Goal: Task Accomplishment & Management: Use online tool/utility

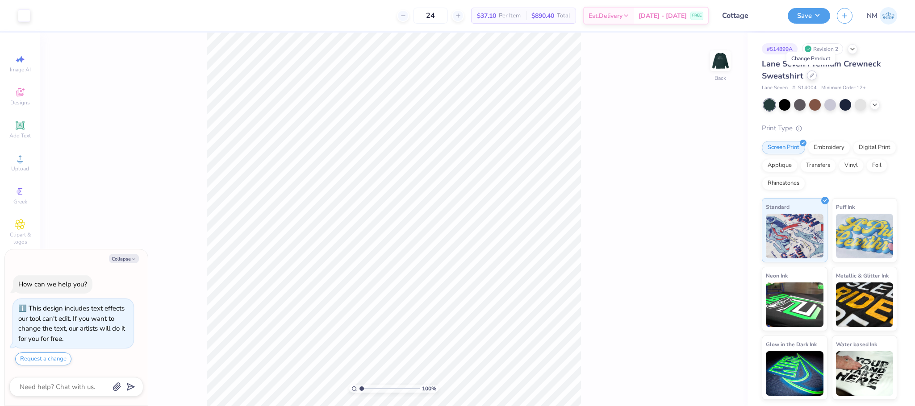
click at [811, 75] on icon at bounding box center [811, 75] width 4 height 4
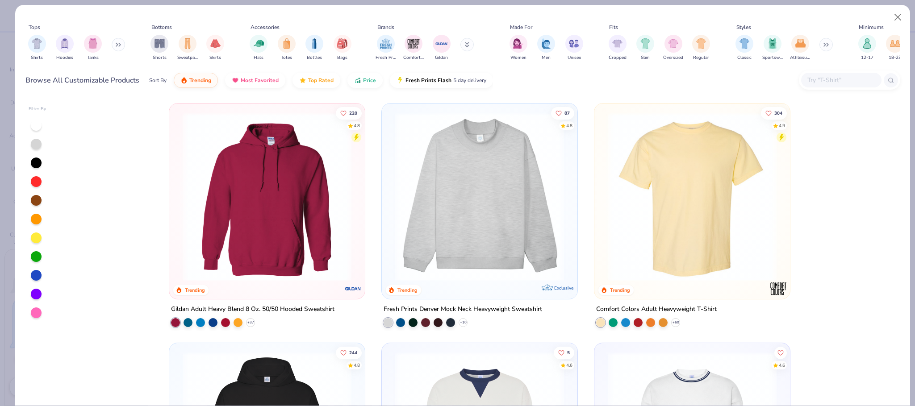
click at [116, 46] on button at bounding box center [118, 44] width 13 height 13
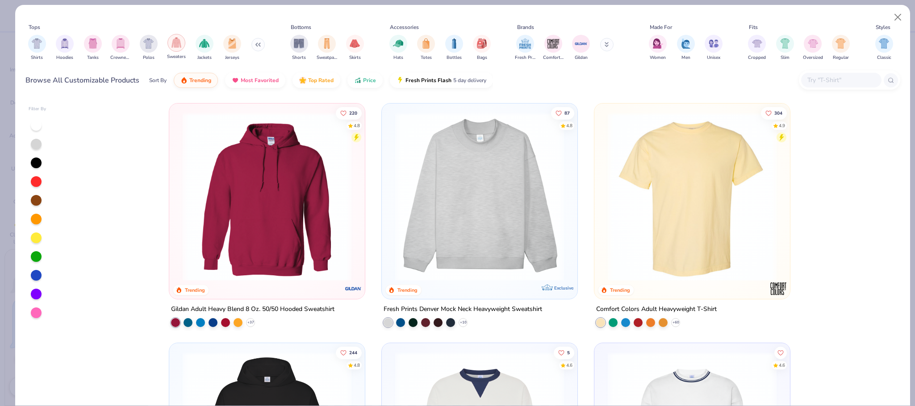
click at [175, 51] on div "filter for Sweaters" at bounding box center [176, 43] width 18 height 18
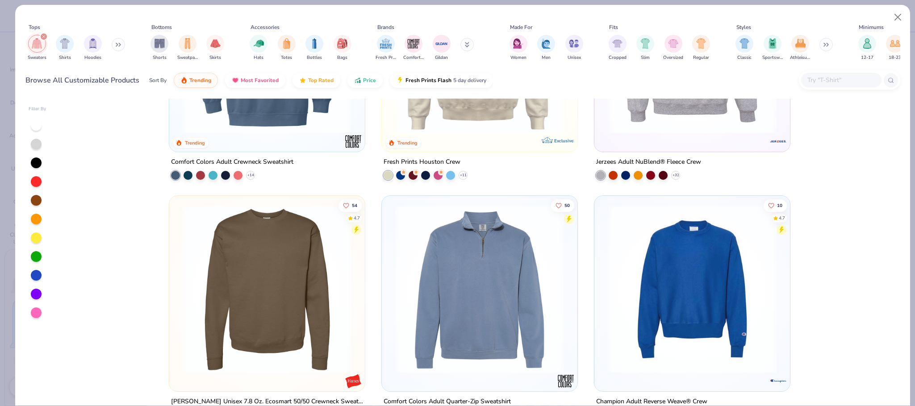
scroll to position [698, 0]
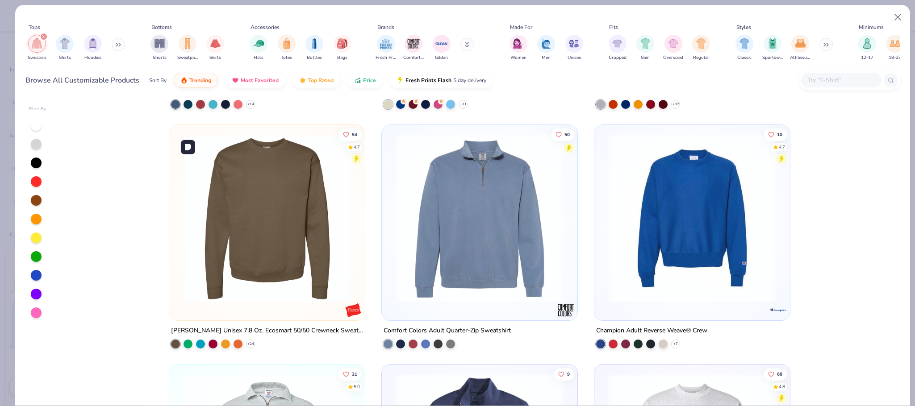
click at [228, 177] on img at bounding box center [267, 218] width 178 height 169
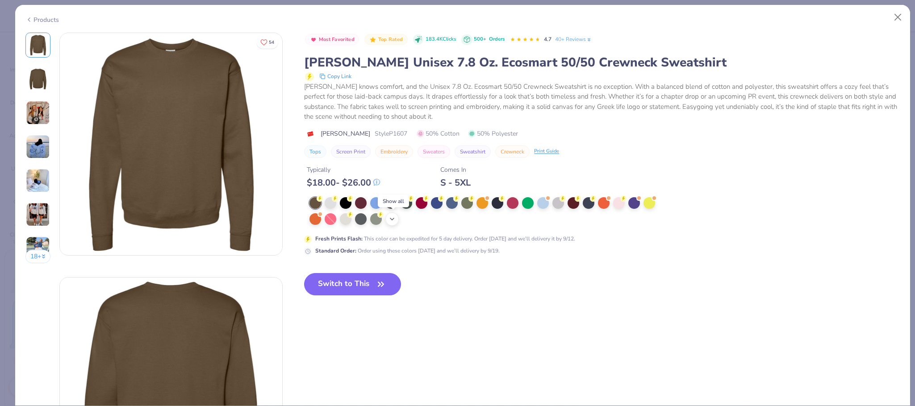
click at [394, 216] on div "+ 2" at bounding box center [391, 218] width 13 height 13
click at [467, 204] on div at bounding box center [467, 202] width 12 height 12
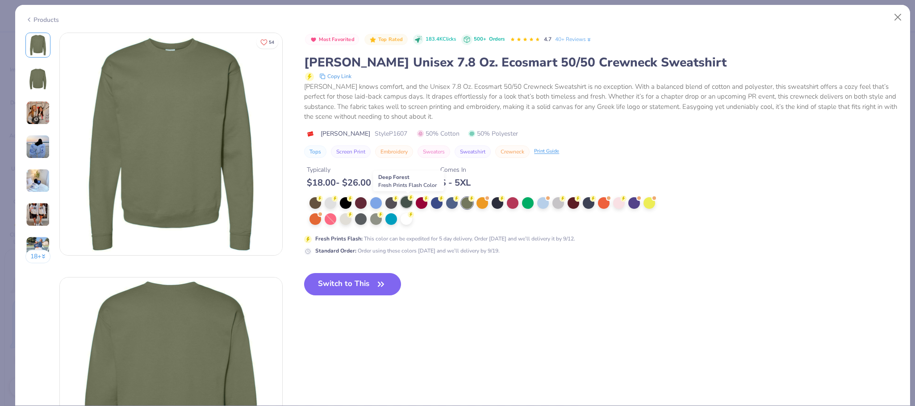
click at [402, 202] on div at bounding box center [406, 202] width 12 height 12
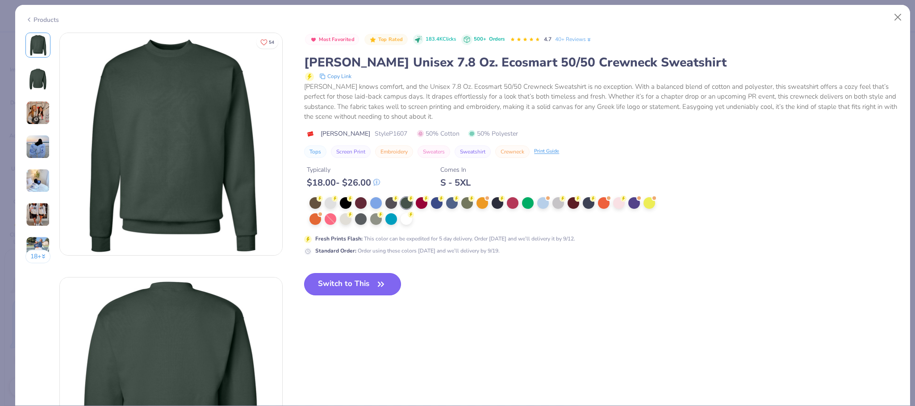
click at [342, 279] on button "Switch to This" at bounding box center [352, 284] width 97 height 22
click at [352, 280] on button "Switch to This" at bounding box center [352, 284] width 97 height 22
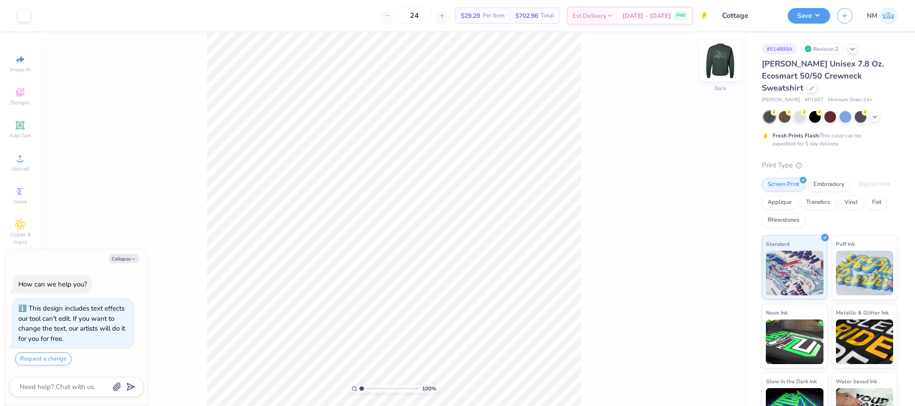
click at [721, 59] on img at bounding box center [720, 61] width 36 height 36
click at [805, 16] on button "Save" at bounding box center [808, 15] width 42 height 16
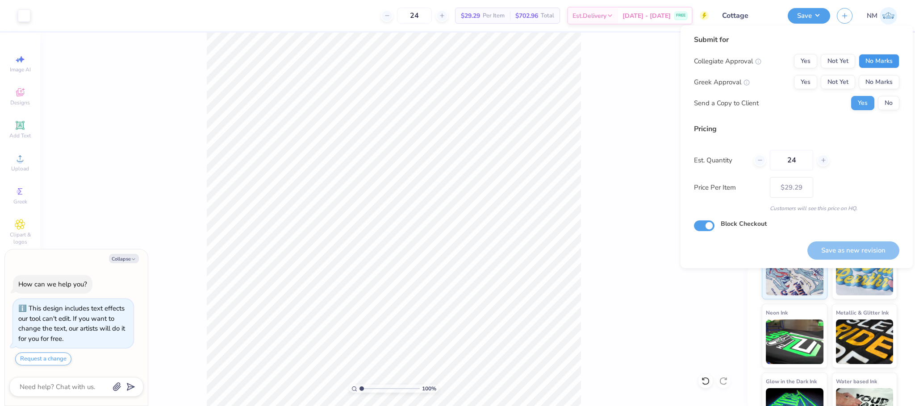
click at [891, 63] on button "No Marks" at bounding box center [878, 61] width 41 height 14
click at [877, 79] on button "No Marks" at bounding box center [878, 82] width 41 height 14
click at [890, 100] on button "No" at bounding box center [888, 103] width 21 height 14
type textarea "x"
click at [865, 248] on button "Save as new revision" at bounding box center [853, 251] width 92 height 18
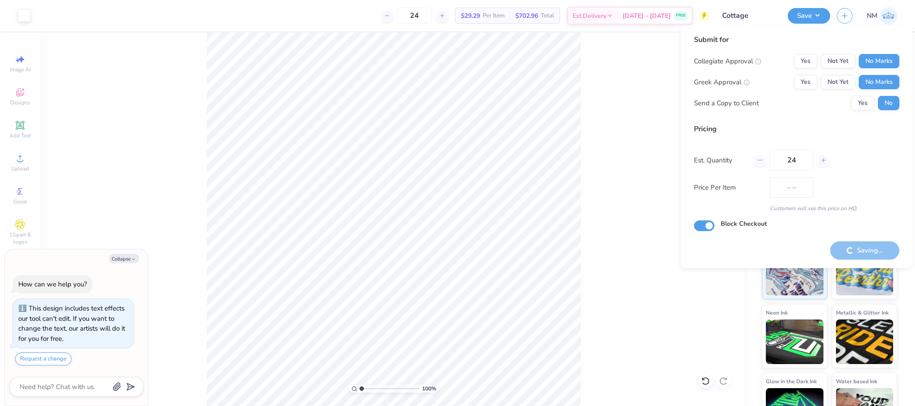
type input "$29.29"
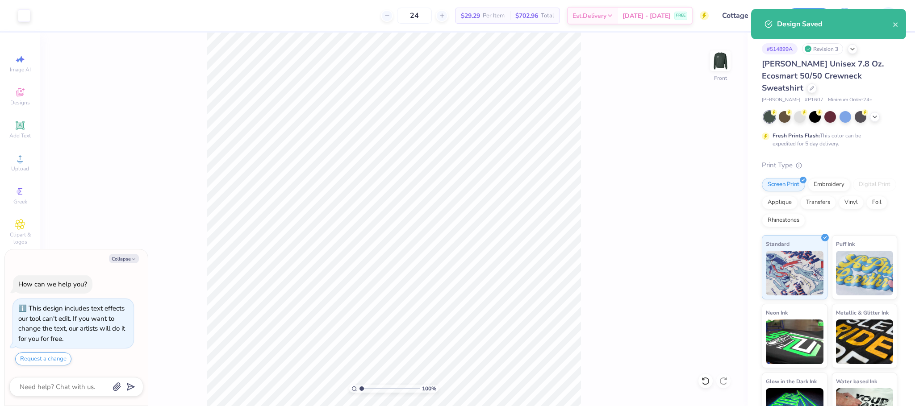
type textarea "x"
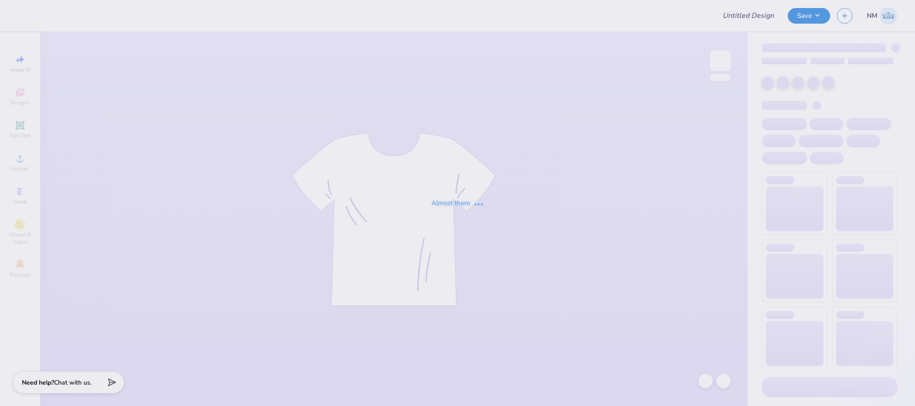
type input "Cottage"
type input "24"
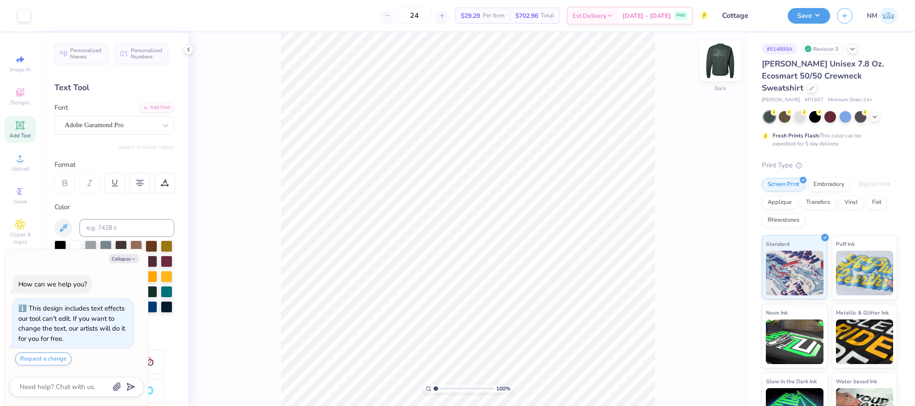
click at [722, 70] on img at bounding box center [720, 61] width 36 height 36
click at [26, 134] on span "Add Text" at bounding box center [19, 135] width 21 height 7
click at [127, 255] on button "Collapse" at bounding box center [124, 258] width 30 height 9
type textarea "x"
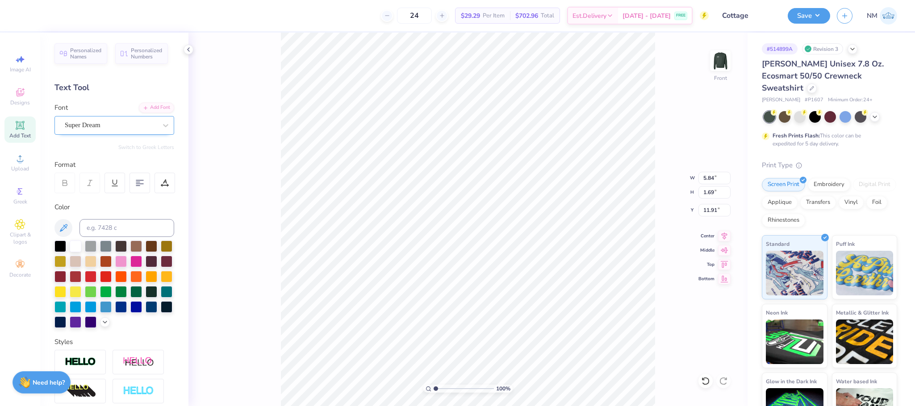
click at [114, 129] on div "Super Dream" at bounding box center [111, 125] width 94 height 14
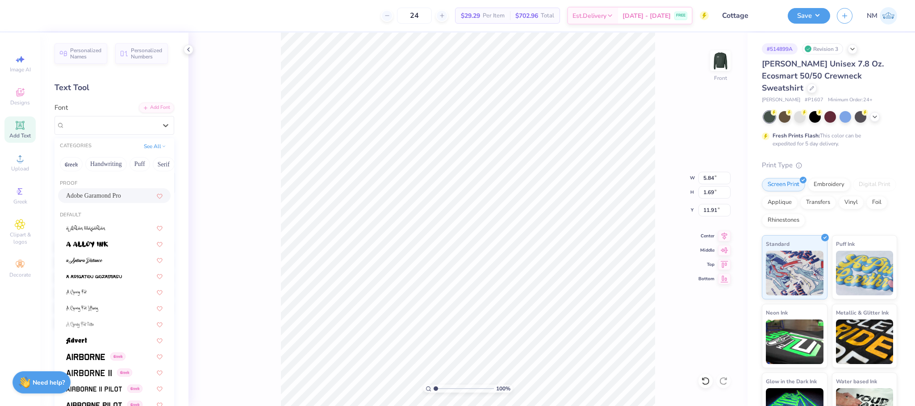
click at [99, 192] on span "Adobe Garamond Pro" at bounding box center [93, 195] width 55 height 9
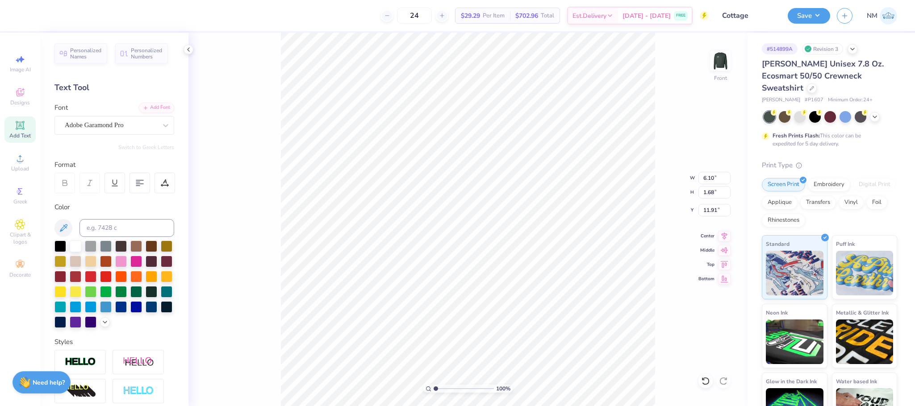
type input "6.10"
type input "1.68"
click at [111, 117] on div "Adobe Garamond Pro" at bounding box center [114, 125] width 120 height 19
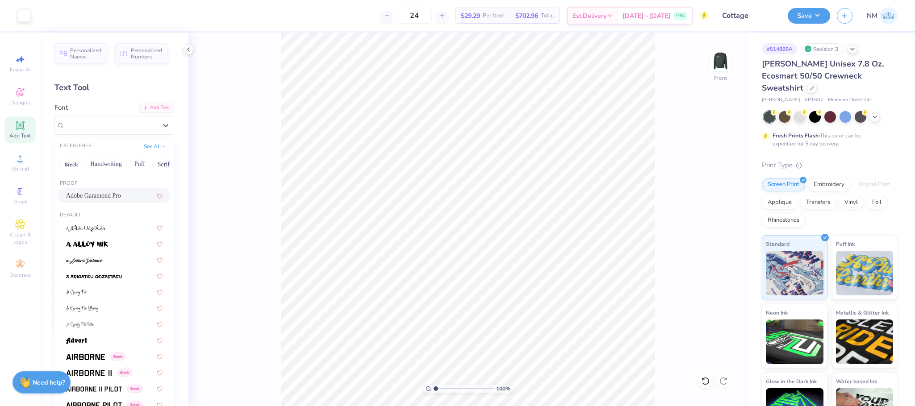
click at [92, 192] on span "Adobe Garamond Pro" at bounding box center [93, 195] width 55 height 9
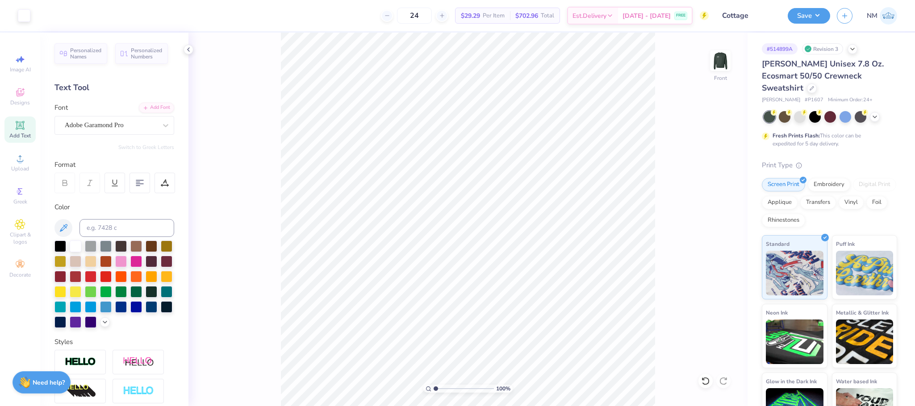
click at [11, 130] on div "Add Text" at bounding box center [19, 130] width 31 height 26
click at [123, 127] on div "Super Dream" at bounding box center [111, 125] width 94 height 14
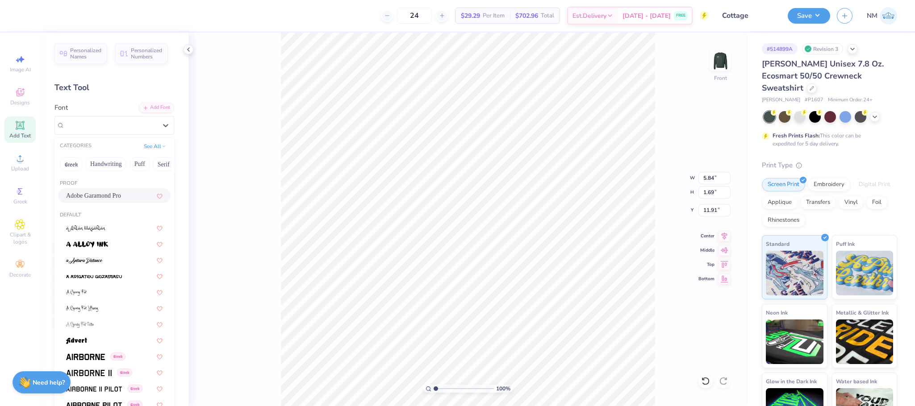
click at [90, 192] on span "Adobe Garamond Pro" at bounding box center [93, 195] width 55 height 9
type input "6.10"
type input "1.68"
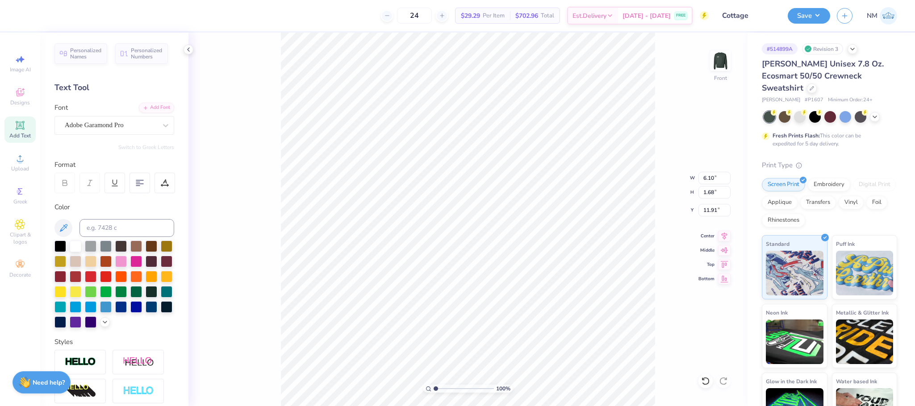
scroll to position [11, 2]
type textarea "The Cottage"
type input "7.58"
type input "1.54"
type input "11.62"
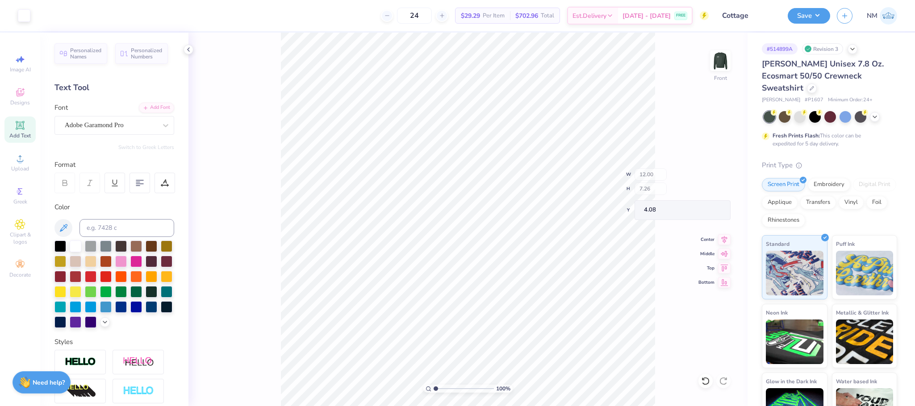
type input "4.08"
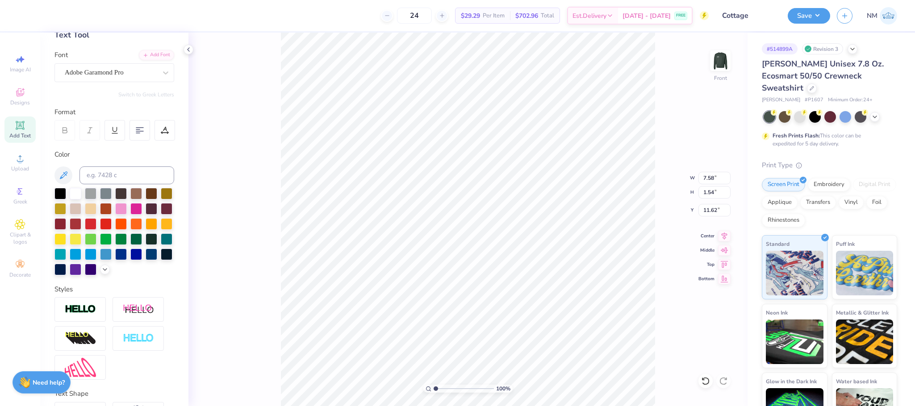
scroll to position [54, 0]
click at [73, 321] on div at bounding box center [79, 308] width 51 height 25
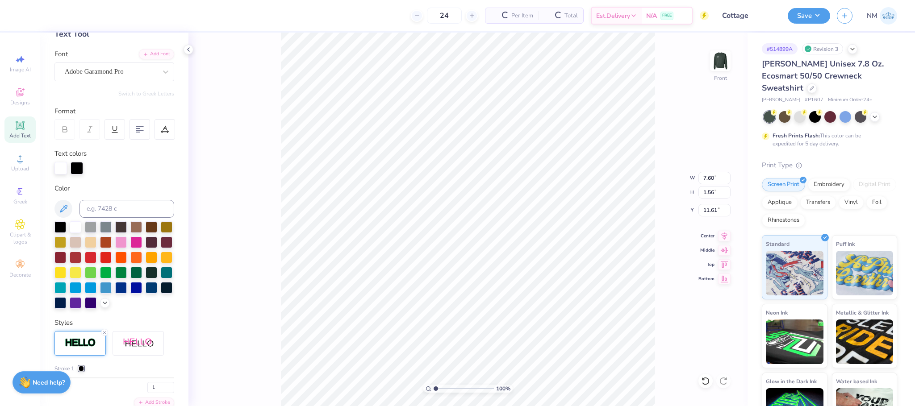
type input "7.60"
type input "1.56"
type input "11.61"
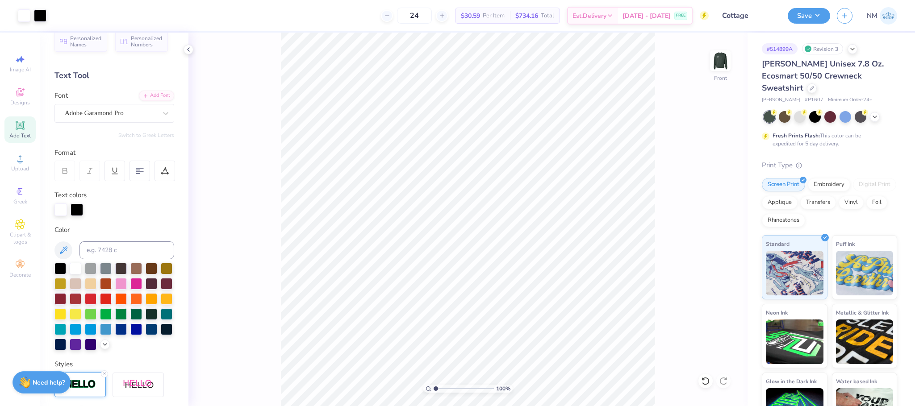
scroll to position [5, 0]
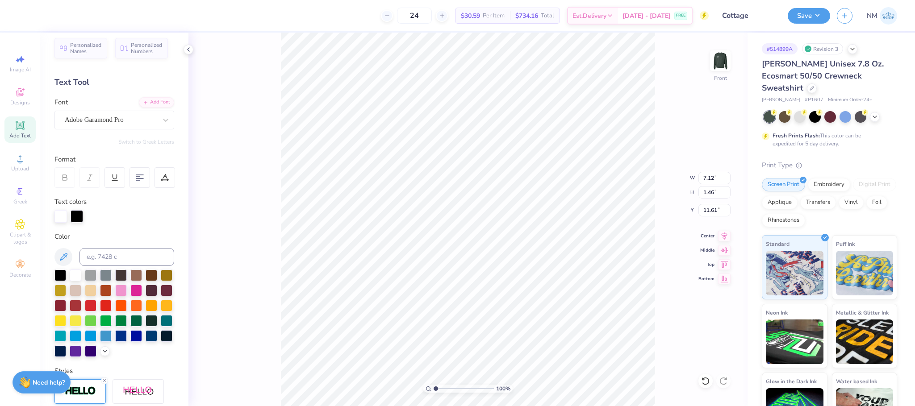
type input "7.12"
type input "1.46"
type input "11.29"
type textarea "The Rowe's"
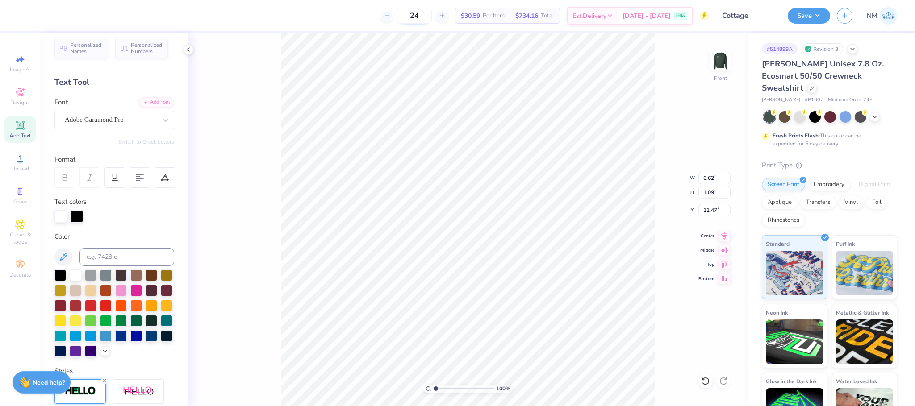
type textarea "The Cottage"
type input "3.00"
type input "3.62"
type input "7.26"
type input "5.09"
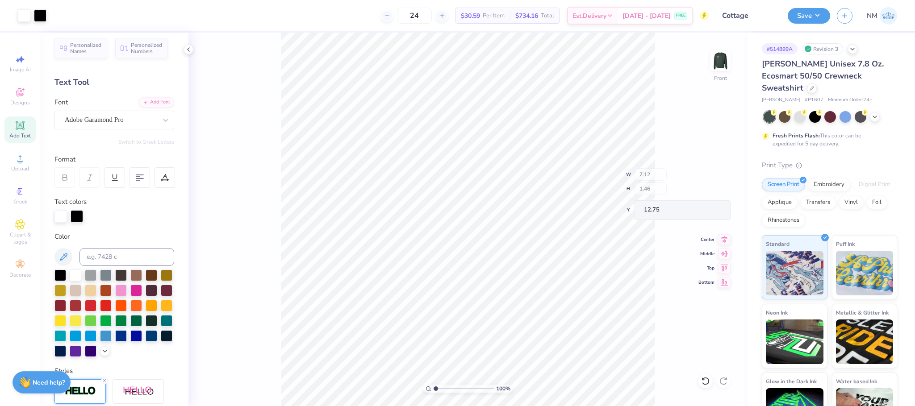
type input "12.75"
click at [811, 12] on button "Save" at bounding box center [808, 15] width 42 height 16
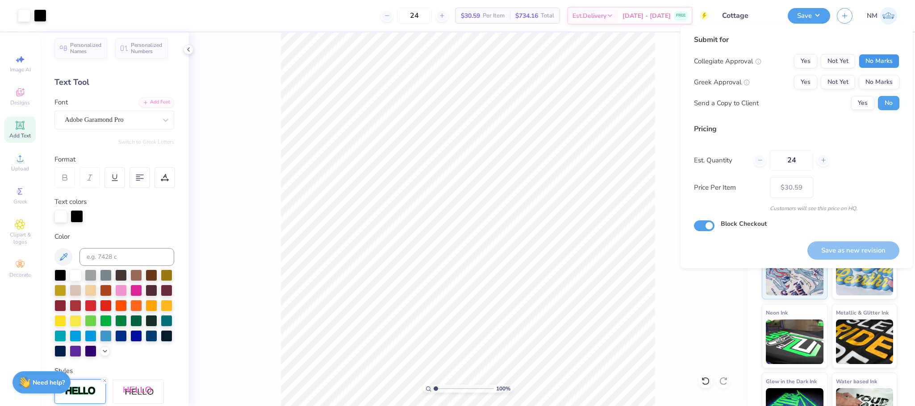
click at [892, 59] on button "No Marks" at bounding box center [878, 61] width 41 height 14
click at [872, 83] on button "No Marks" at bounding box center [878, 82] width 41 height 14
click at [832, 250] on button "Save as new revision" at bounding box center [853, 251] width 92 height 18
type input "$30.59"
